Goal: Check status

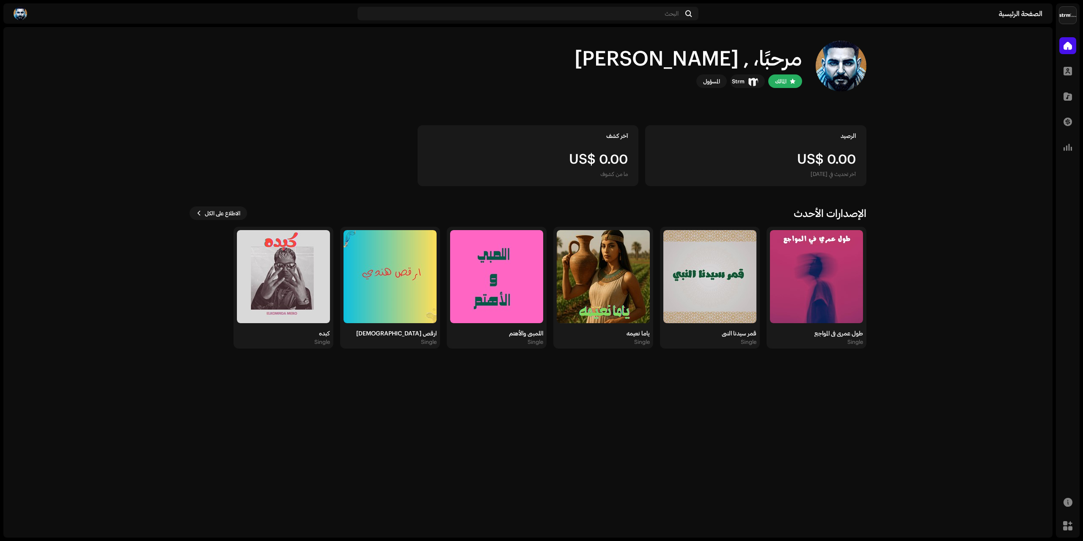
click at [981, 271] on home-home "مرحبًا، , [PERSON_NAME] Strm المسؤول الرصيد US$ 0.00 آخر تحديث في [DATE] آخر كش…" at bounding box center [527, 194] width 1049 height 335
click at [847, 270] on img at bounding box center [816, 276] width 93 height 93
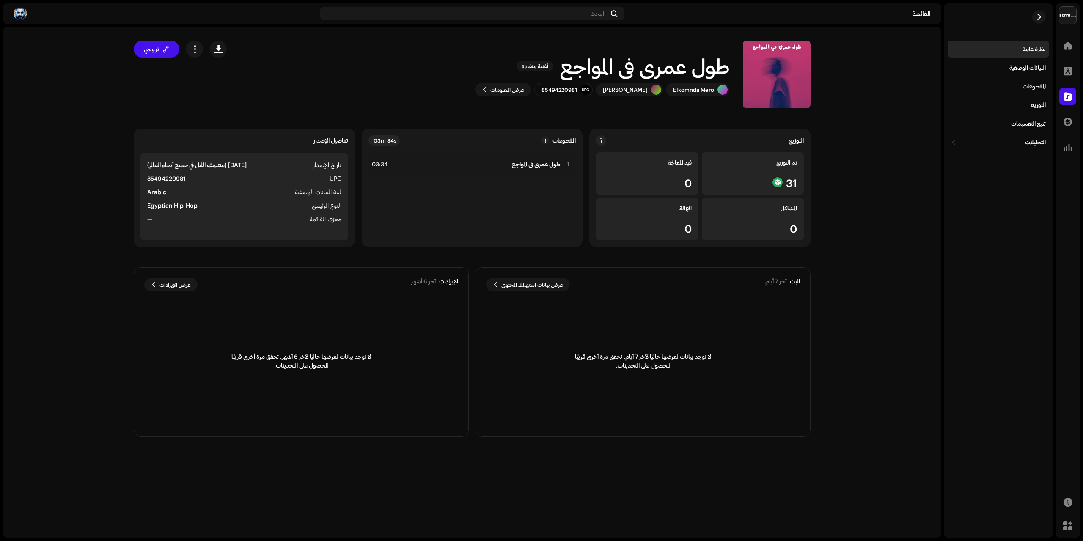
click at [164, 181] on strong "85494220981" at bounding box center [166, 178] width 39 height 10
copy strong "85494220981"
click at [1039, 19] on span "button" at bounding box center [1039, 17] width 6 height 7
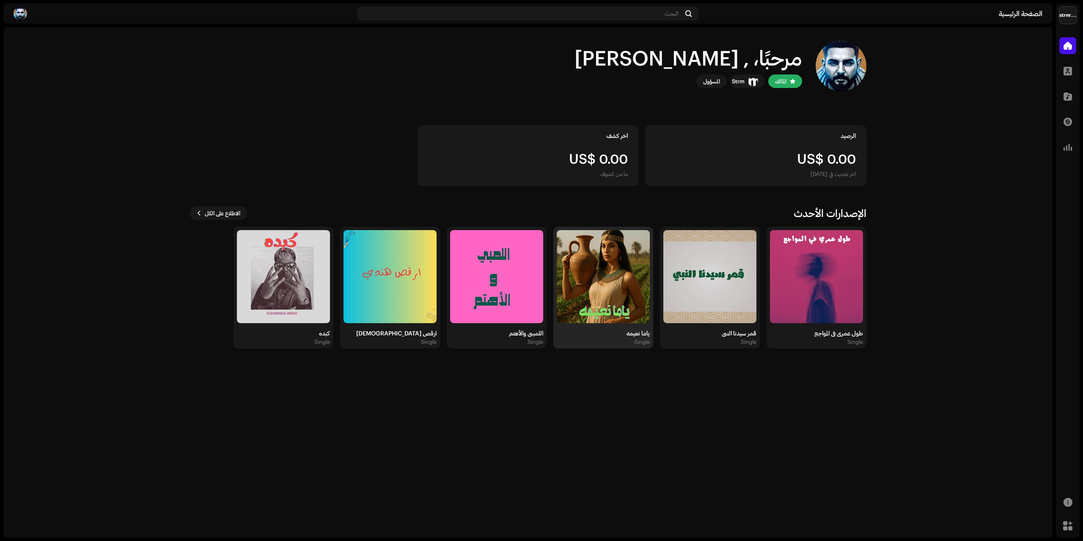
click at [607, 280] on img at bounding box center [603, 276] width 93 height 93
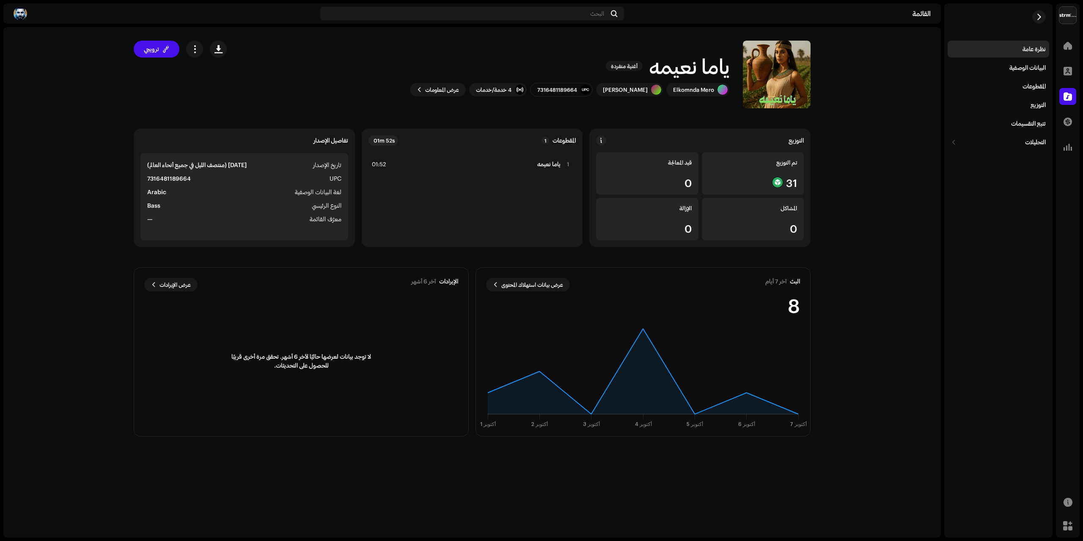
click at [154, 181] on strong "7316481189664" at bounding box center [169, 178] width 44 height 10
copy strong "7316481189664"
click at [1039, 15] on span "button" at bounding box center [1039, 17] width 6 height 7
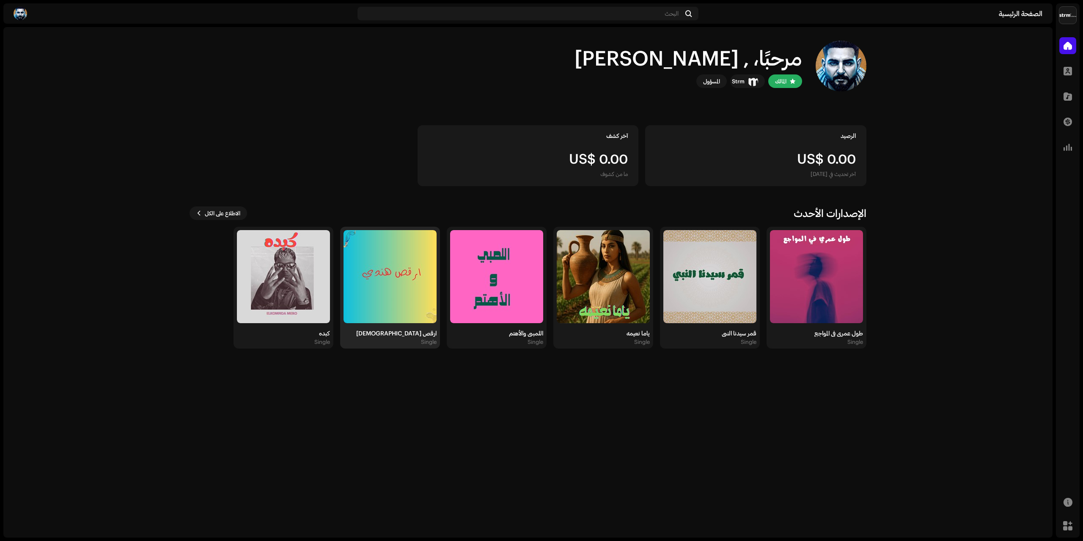
click at [386, 292] on img at bounding box center [390, 276] width 93 height 93
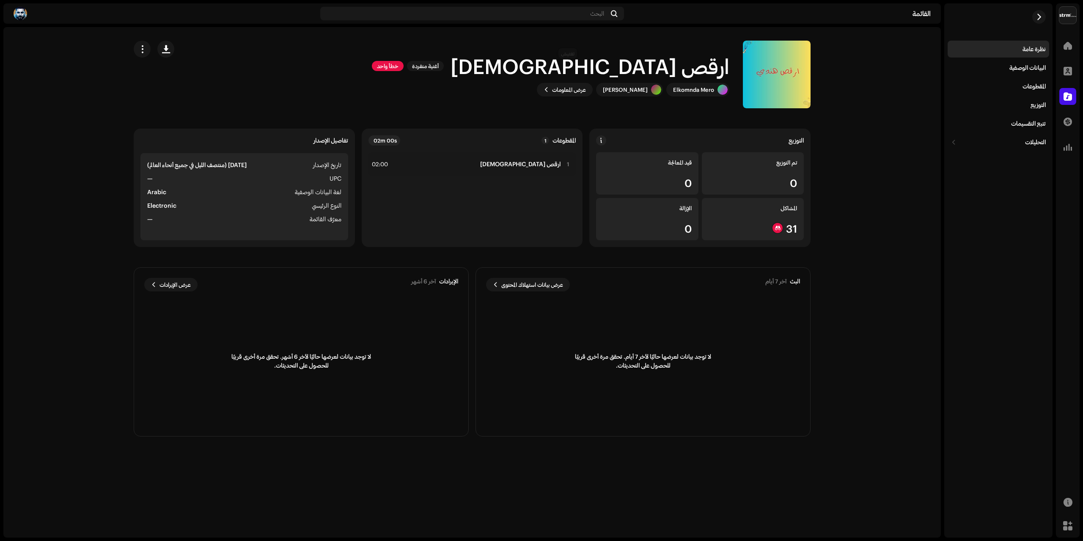
click at [404, 69] on span "خطأ واحد" at bounding box center [388, 66] width 32 height 10
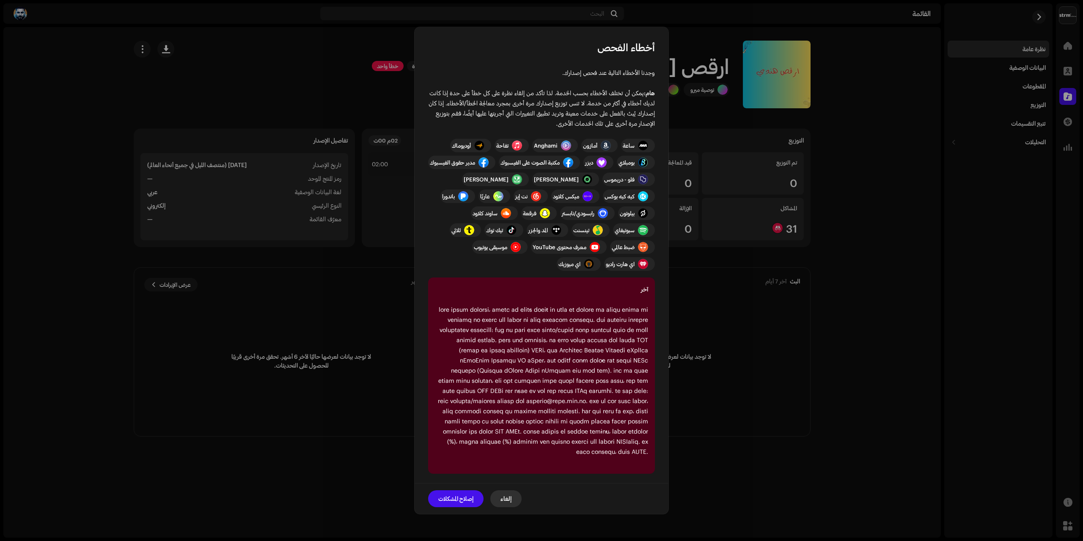
click at [511, 490] on span "إلغاء" at bounding box center [506, 498] width 11 height 17
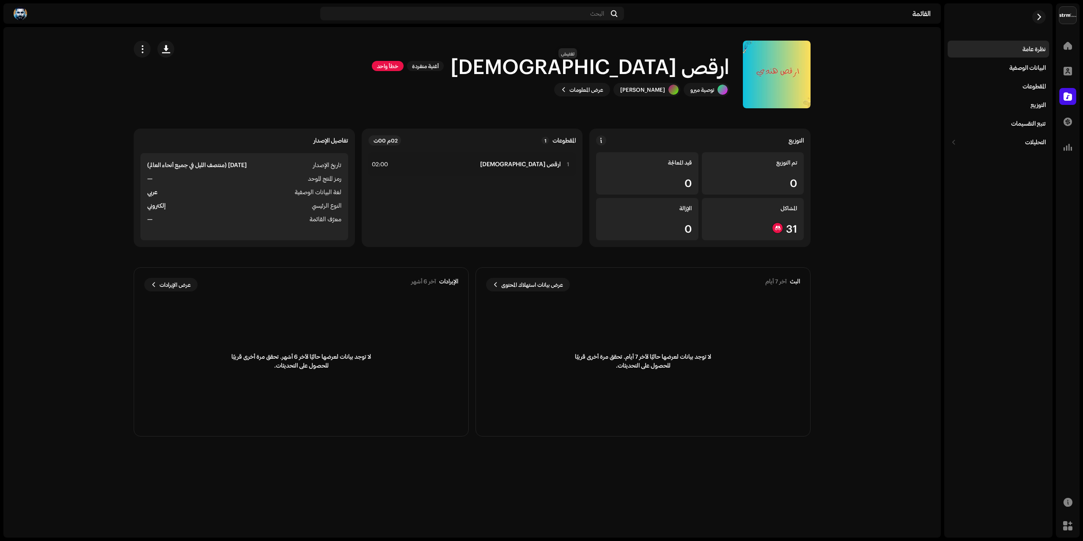
click at [404, 61] on span "خطأ واحد" at bounding box center [388, 66] width 32 height 10
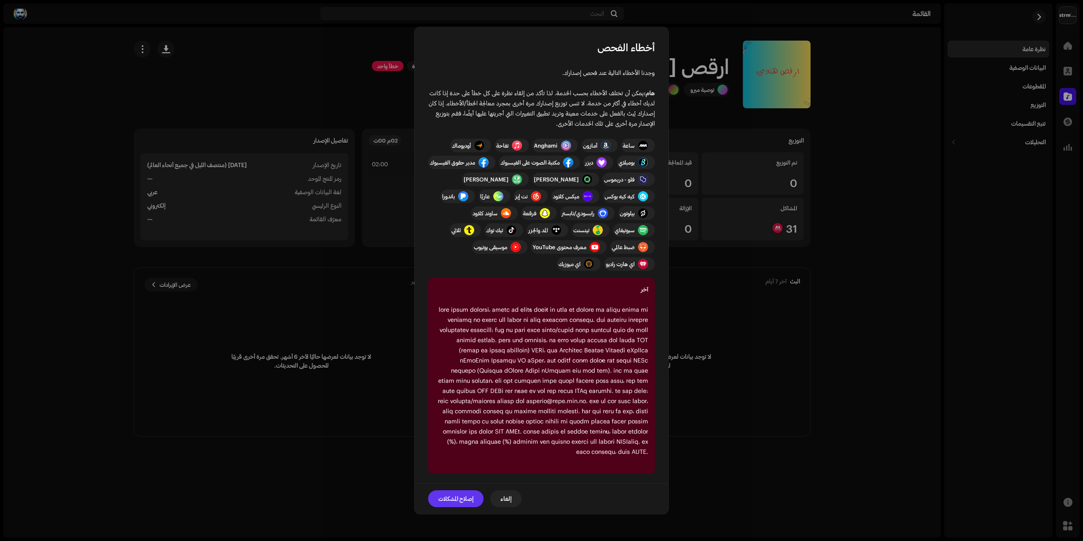
click at [464, 490] on span "إصلاح المشكلات" at bounding box center [455, 498] width 35 height 17
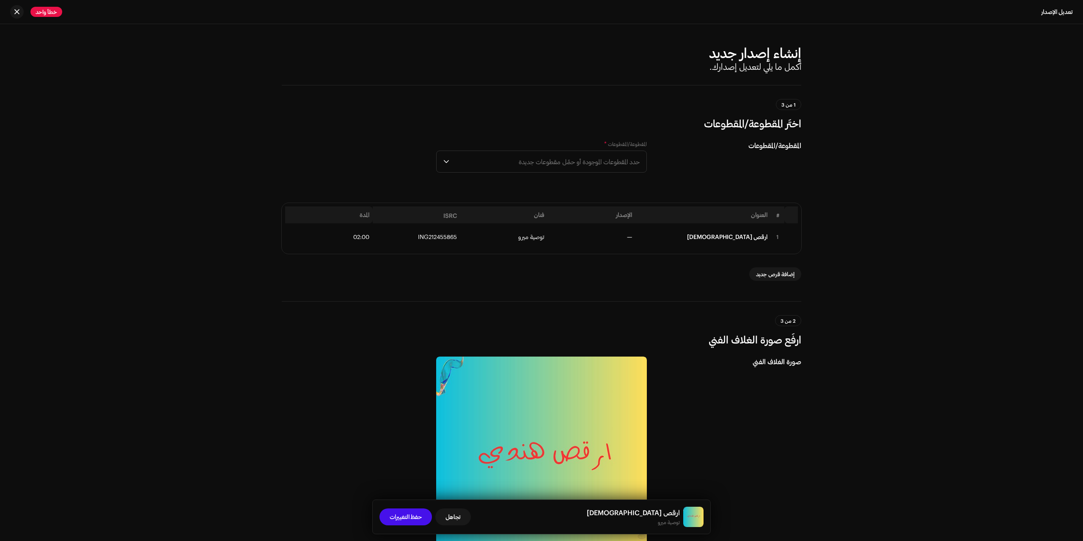
click at [16, 4] on div "تعديل الإصدار خطأ واحد" at bounding box center [541, 12] width 1083 height 24
click at [15, 10] on span "button" at bounding box center [16, 11] width 5 height 7
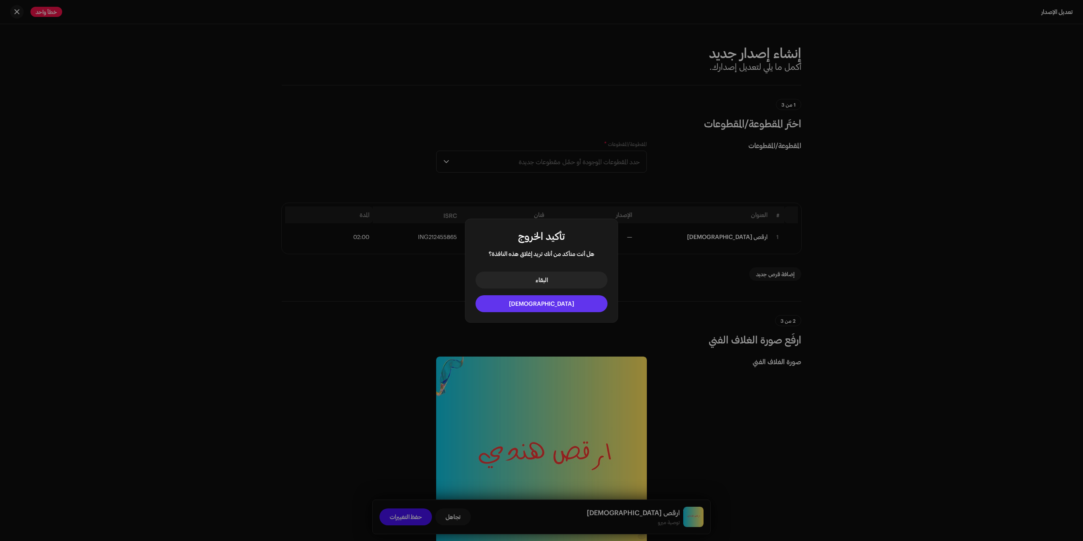
click at [514, 299] on button "[DEMOGRAPHIC_DATA]" at bounding box center [542, 303] width 132 height 17
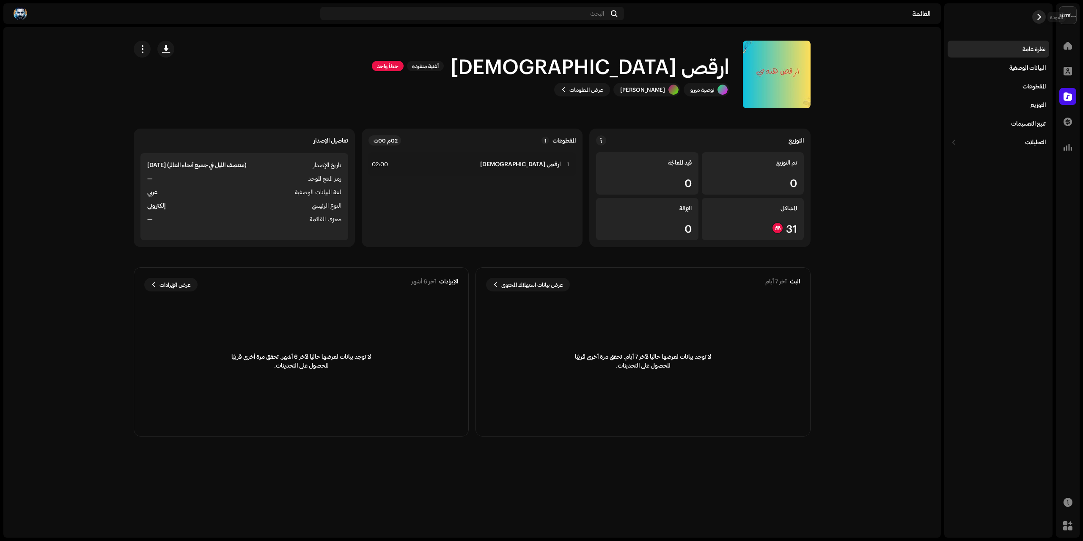
click at [1043, 18] on button "button" at bounding box center [1039, 17] width 14 height 14
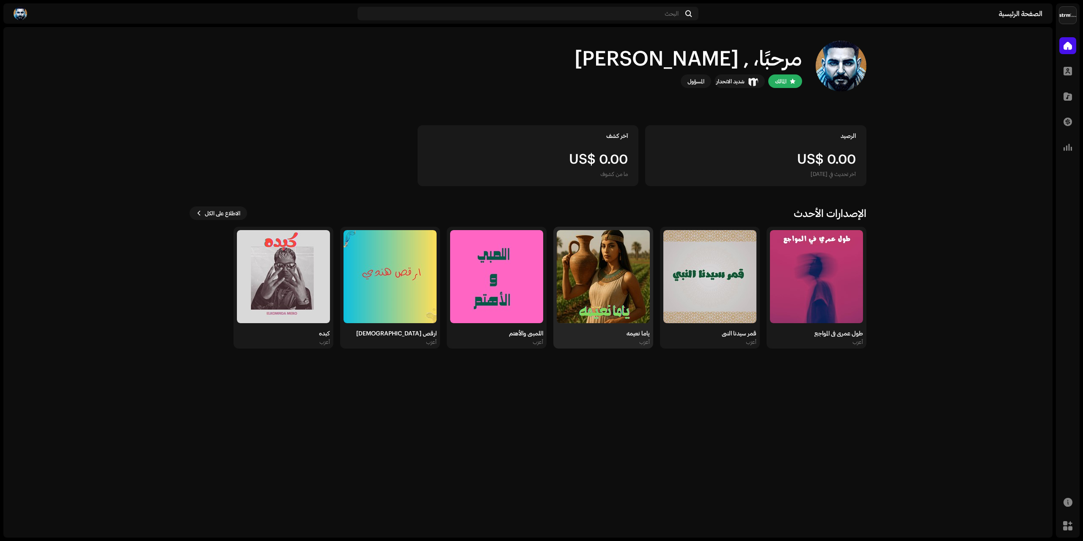
click at [611, 261] on img at bounding box center [603, 276] width 93 height 93
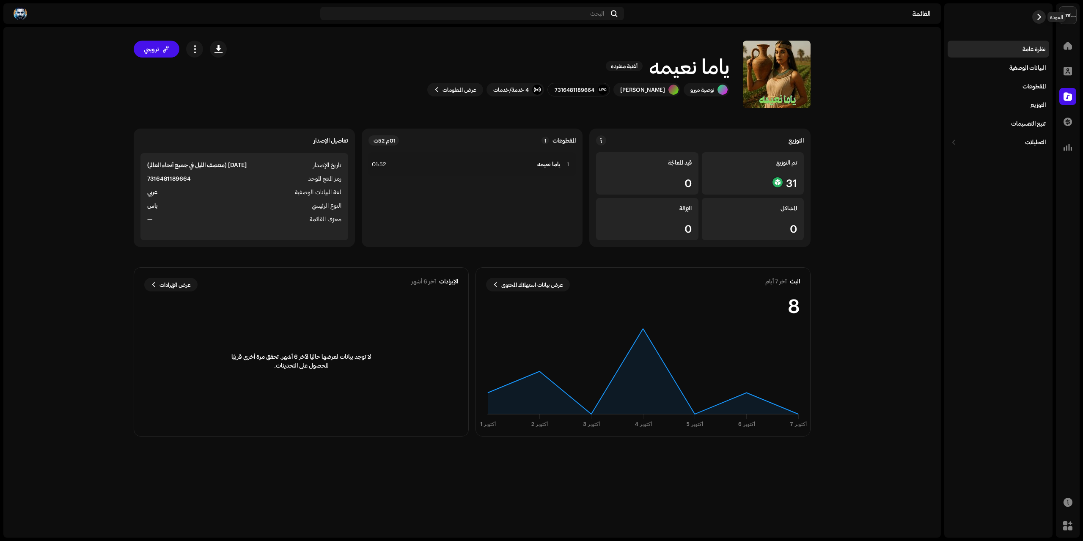
click at [1041, 18] on span "button" at bounding box center [1039, 17] width 6 height 7
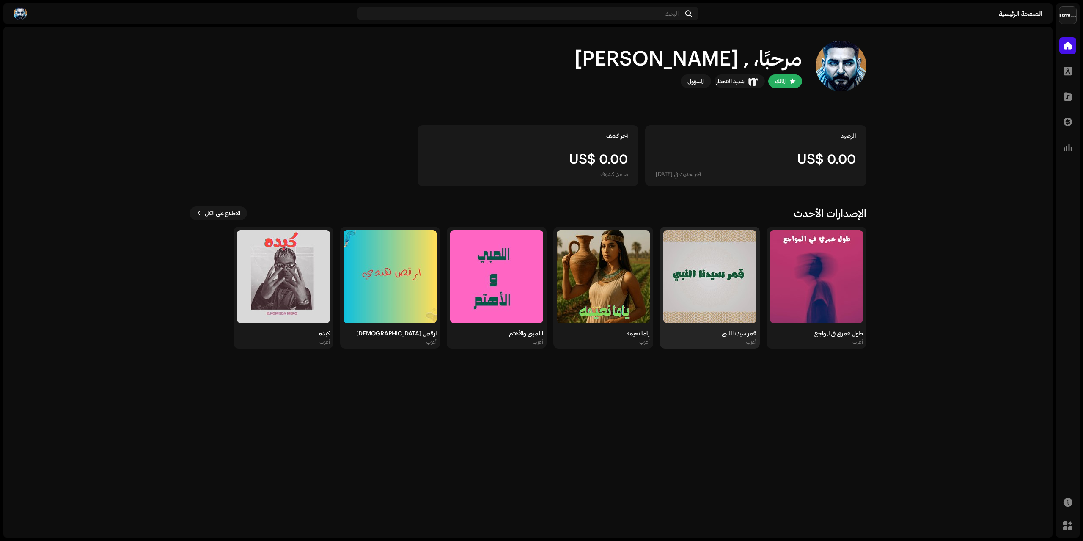
click at [733, 297] on img at bounding box center [709, 276] width 93 height 93
click at [780, 478] on div "مرحبًا، , [PERSON_NAME] شديد الانحدار المسؤول الرصيد US$ 0.00 آخر تحديث في [DAT…" at bounding box center [527, 282] width 1049 height 511
